Goal: Check status: Check status

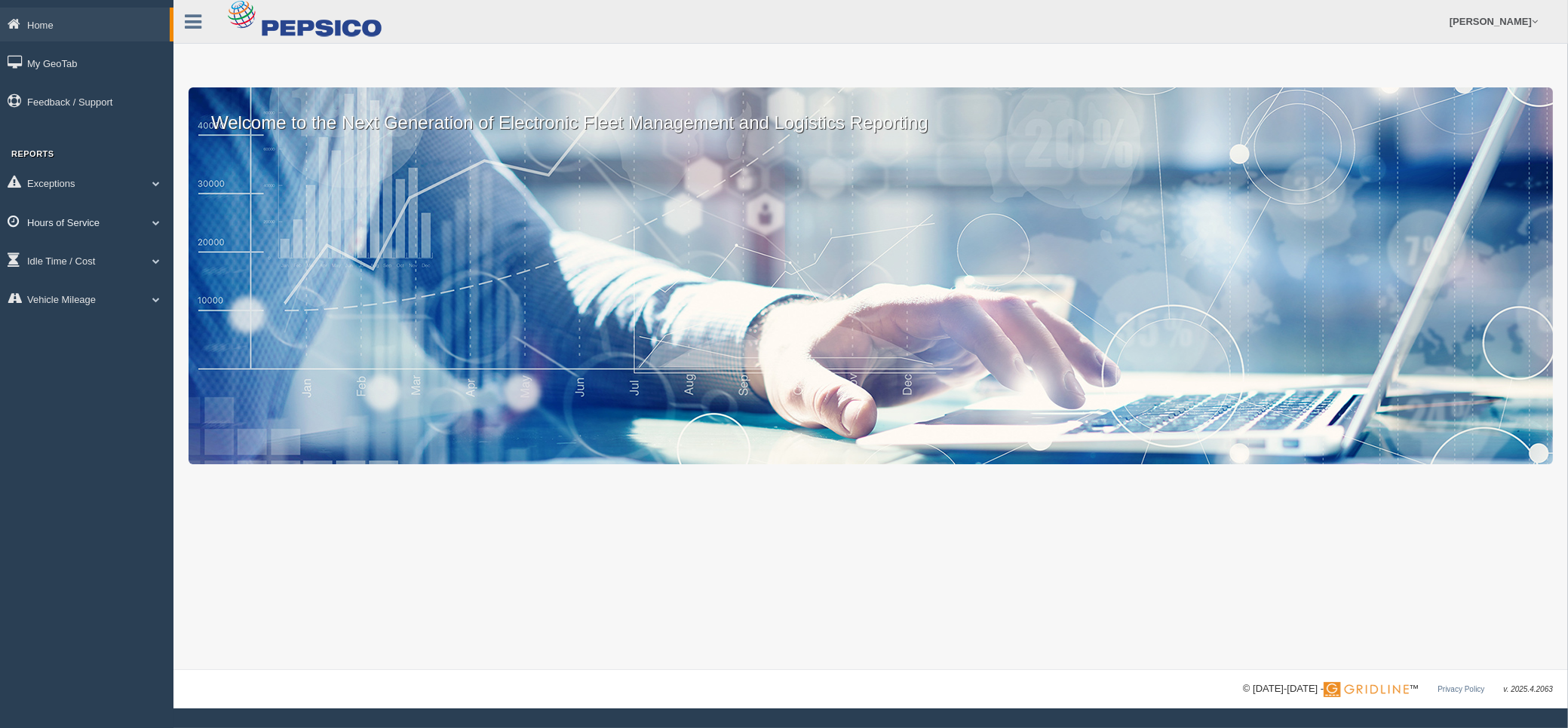
click at [83, 221] on link "Hours of Service" at bounding box center [87, 221] width 174 height 34
click at [88, 257] on link "HOS Explanation Reports" at bounding box center [98, 257] width 143 height 27
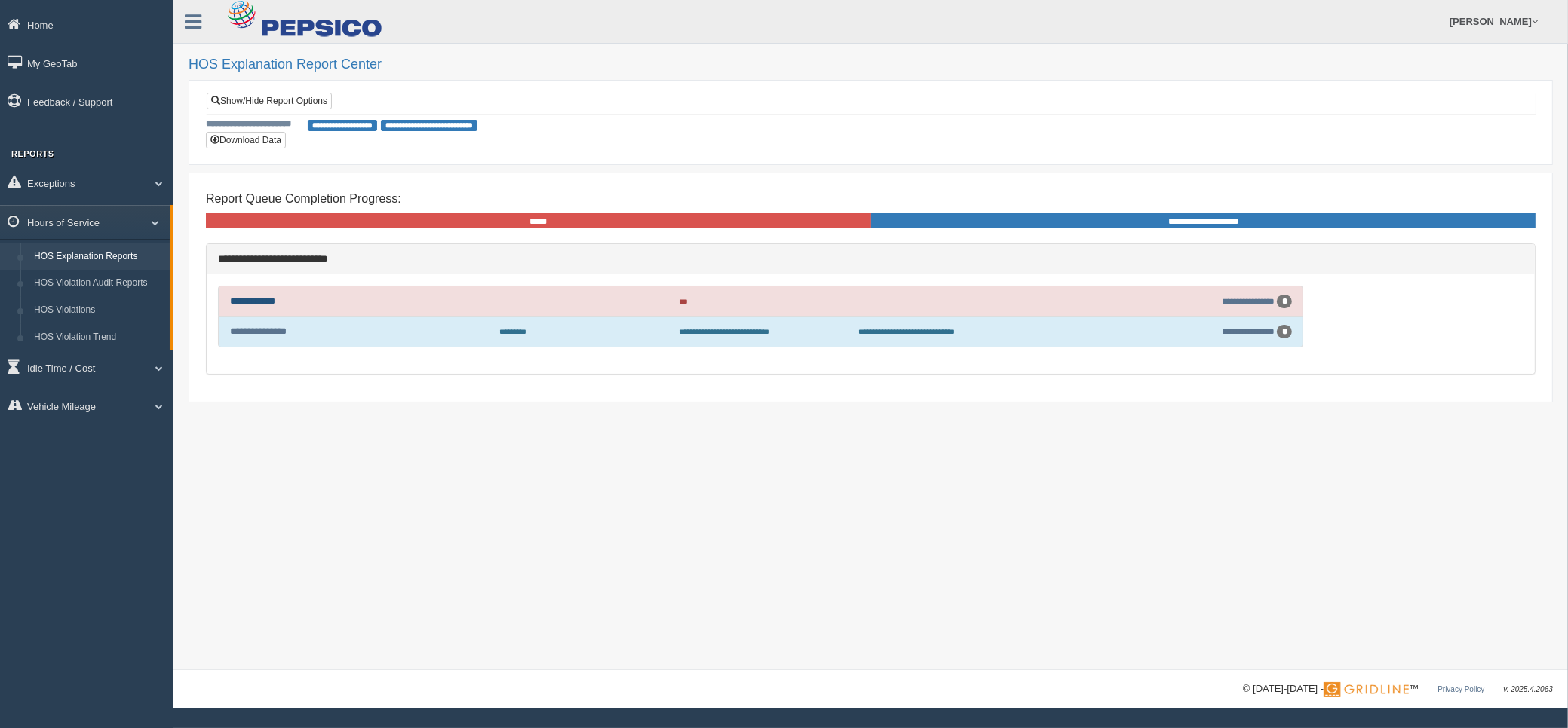
click at [266, 296] on link "**********" at bounding box center [253, 301] width 45 height 10
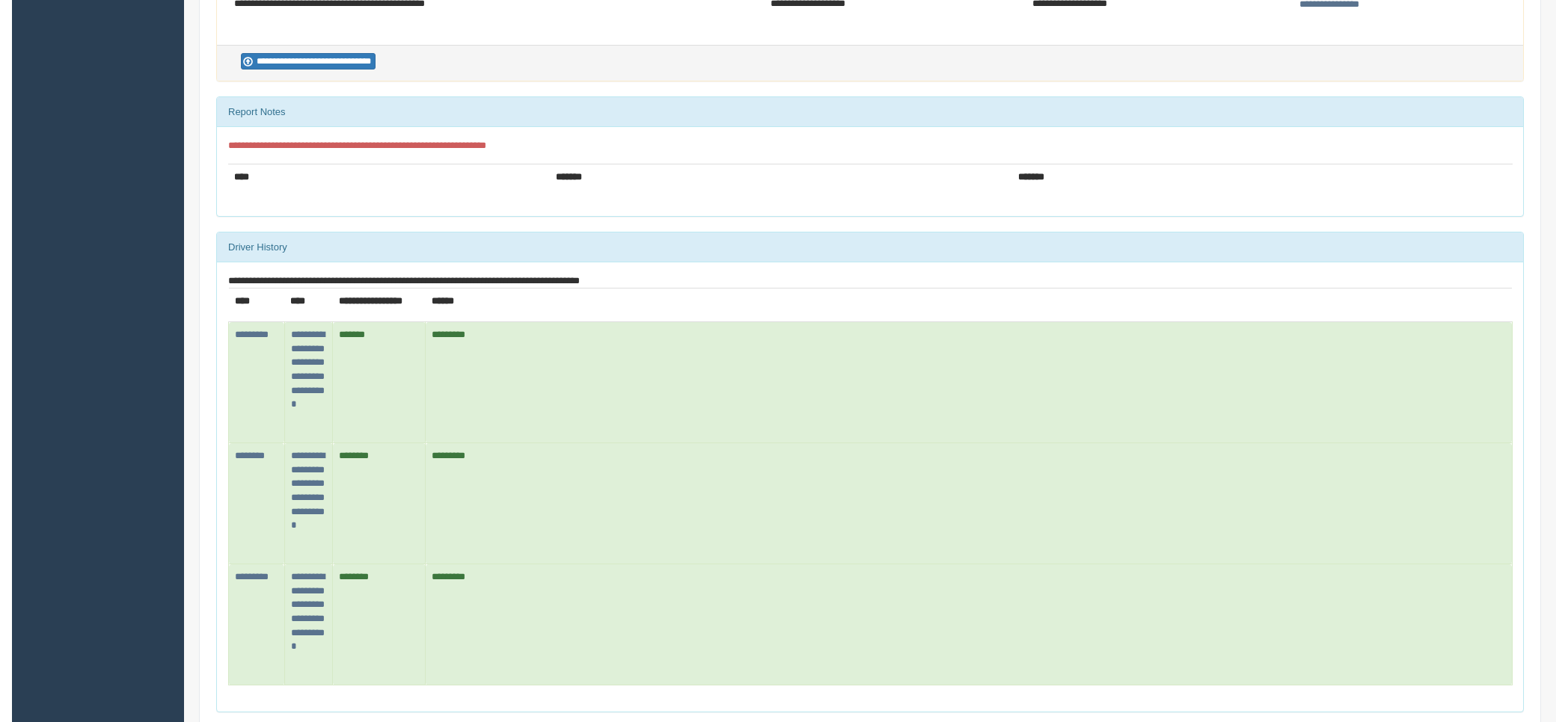
scroll to position [449, 0]
